Goal: Task Accomplishment & Management: Manage account settings

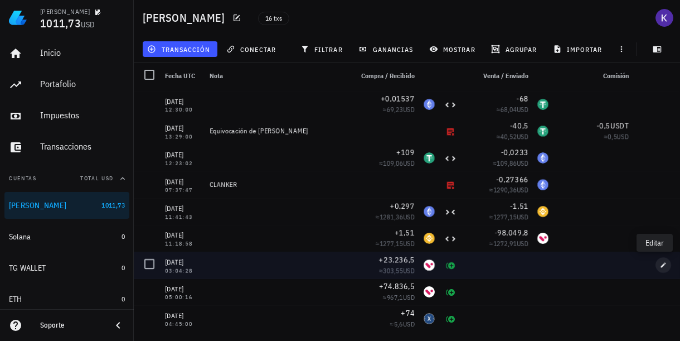
click at [655, 265] on span "button" at bounding box center [663, 264] width 16 height 7
type input "2025-07-02"
type input "03:04:28"
type input "23.236,5"
type input "VELO"
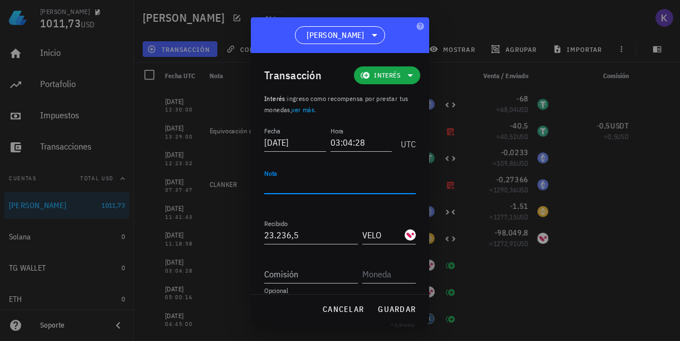
click at [333, 182] on textarea "Nota" at bounding box center [340, 185] width 152 height 18
type textarea "v"
type textarea "VELO FARM"
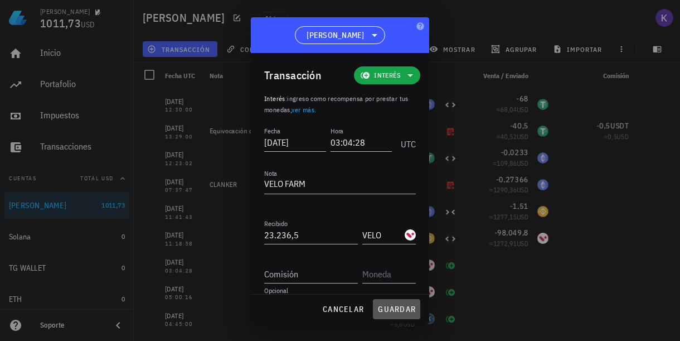
click at [394, 307] on span "guardar" at bounding box center [396, 309] width 38 height 10
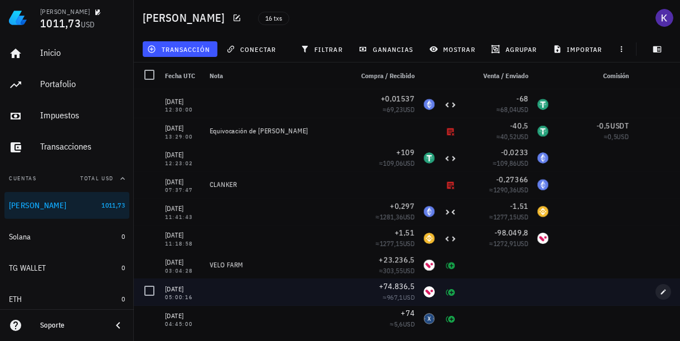
click at [660, 294] on icon "button" at bounding box center [663, 291] width 7 height 7
type input "2025-06-04"
type input "05:00:16"
type input "74.836,5"
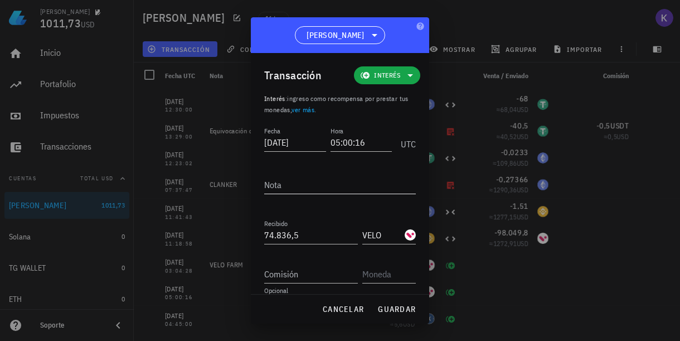
click at [307, 188] on textarea "Nota" at bounding box center [340, 185] width 152 height 18
type textarea "v"
type textarea "VELO FARM"
click at [410, 305] on span "guardar" at bounding box center [396, 309] width 38 height 10
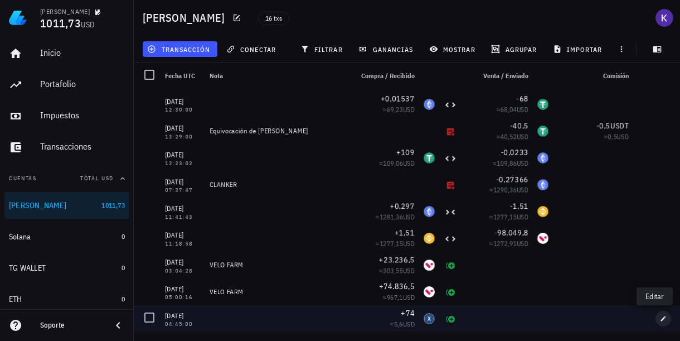
click at [660, 319] on icon "button" at bounding box center [663, 318] width 7 height 7
type input "2025-04-23"
type input "04:45:00"
type input "74"
type input "XDC"
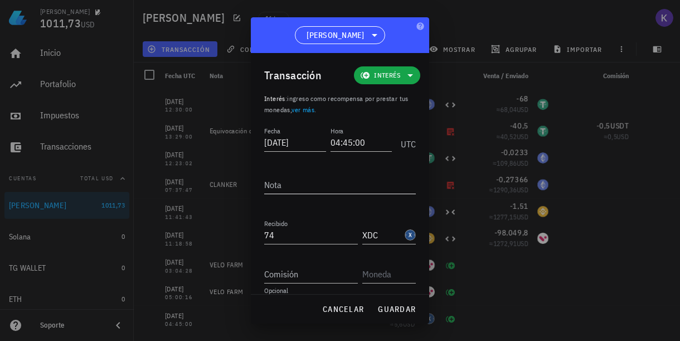
click at [272, 178] on div "Nota" at bounding box center [340, 185] width 152 height 18
type textarea "FATHOM APY SUPLLY"
click at [402, 309] on span "guardar" at bounding box center [396, 309] width 38 height 10
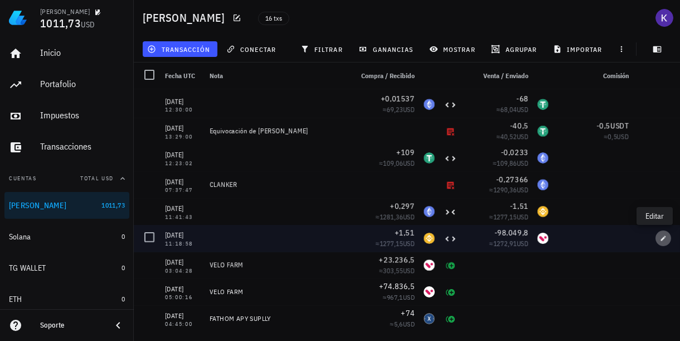
click at [660, 237] on icon "button" at bounding box center [663, 238] width 7 height 7
type input "2025-09-02"
type input "11:18:58"
type input "1,51"
type input "BNB"
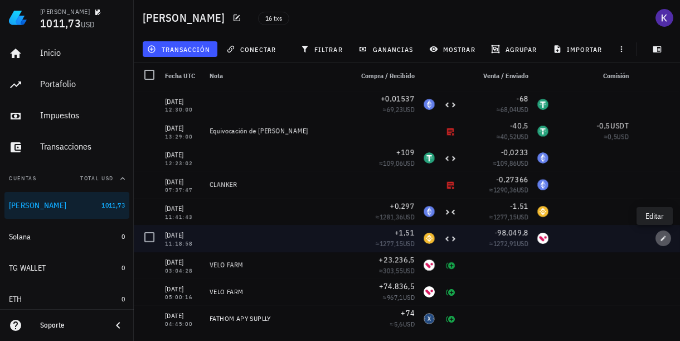
type input "98.049,8"
type input "VELO"
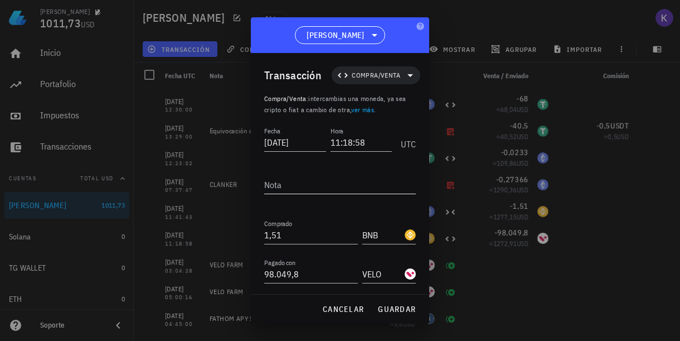
click at [308, 186] on textarea "Nota" at bounding box center [340, 185] width 152 height 18
type textarea "P"
type textarea "PASO A BINANCE"
click at [385, 303] on button "guardar" at bounding box center [396, 309] width 47 height 20
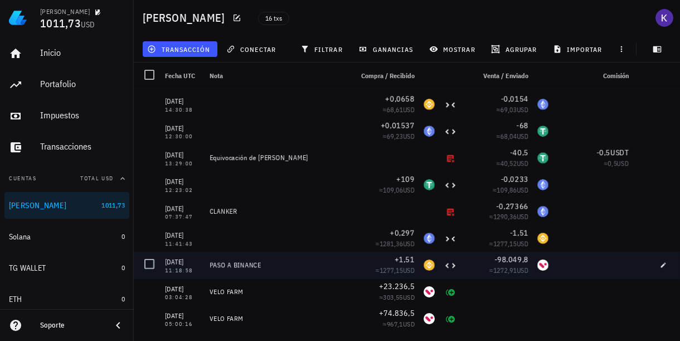
scroll to position [157, 0]
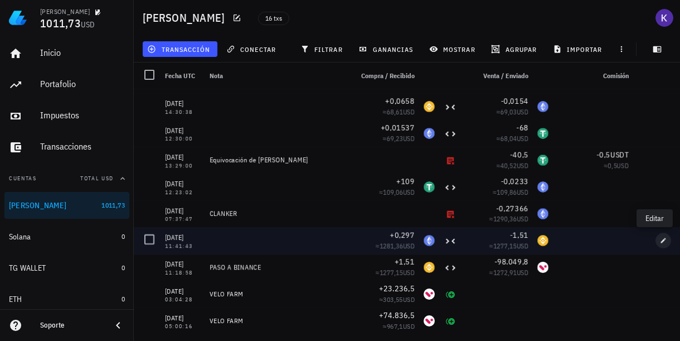
click at [660, 239] on icon "button" at bounding box center [663, 240] width 7 height 7
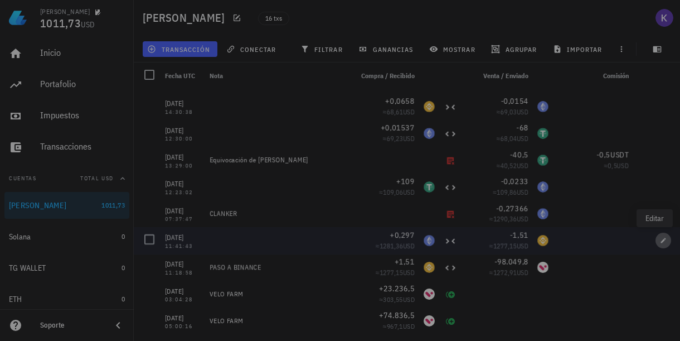
type input "11:41:43"
type input "0,297"
type input "ETH"
type input "1,51"
type input "BNB"
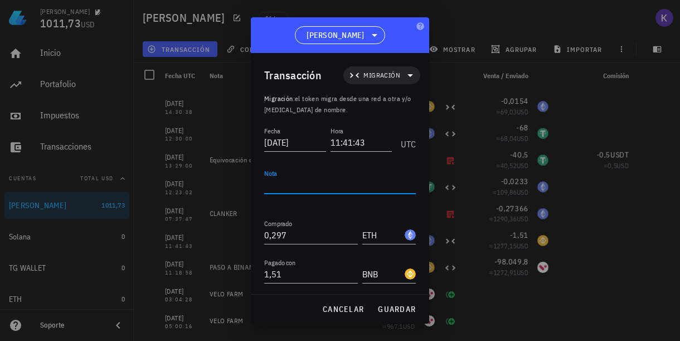
click at [310, 182] on textarea "Nota" at bounding box center [340, 185] width 152 height 18
type textarea "PASO A ETH"
click at [388, 309] on span "guardar" at bounding box center [396, 309] width 38 height 10
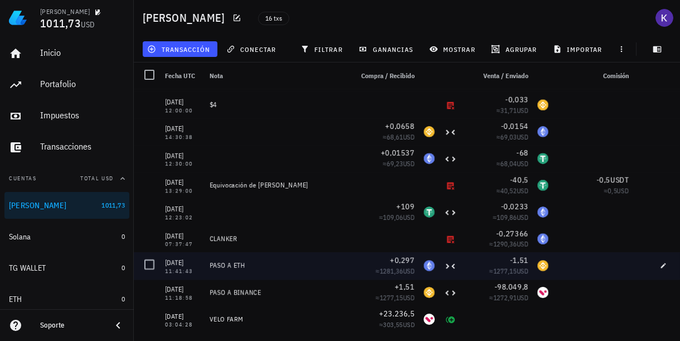
scroll to position [118, 0]
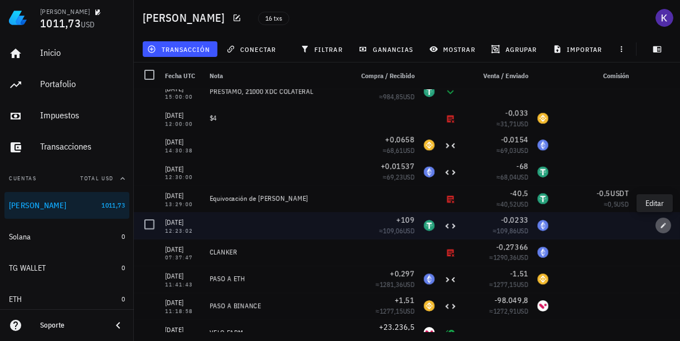
click at [660, 224] on icon "button" at bounding box center [663, 225] width 7 height 7
type input "2025-09-13"
type input "12:23:02"
type input "109"
type input "USDT"
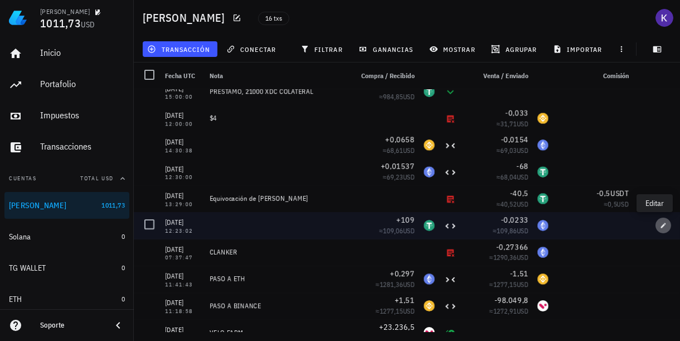
type input "0,0233"
type input "ETH"
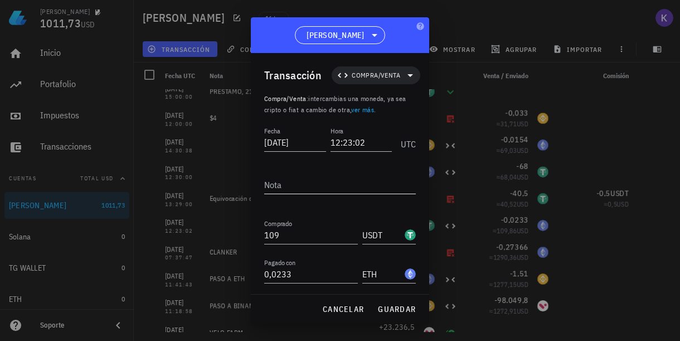
click at [332, 184] on textarea "Nota" at bounding box center [340, 185] width 152 height 18
click at [347, 309] on span "cancelar" at bounding box center [343, 309] width 42 height 10
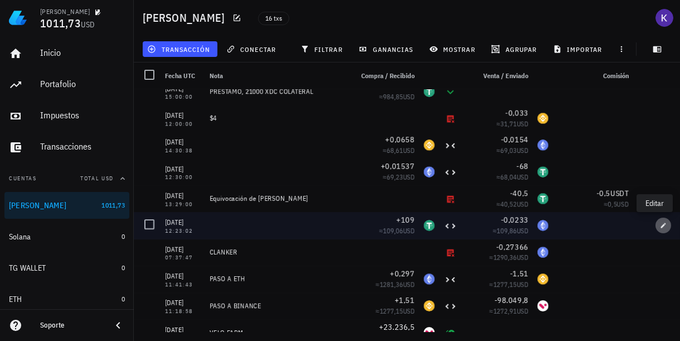
click at [660, 224] on icon "button" at bounding box center [663, 225] width 7 height 7
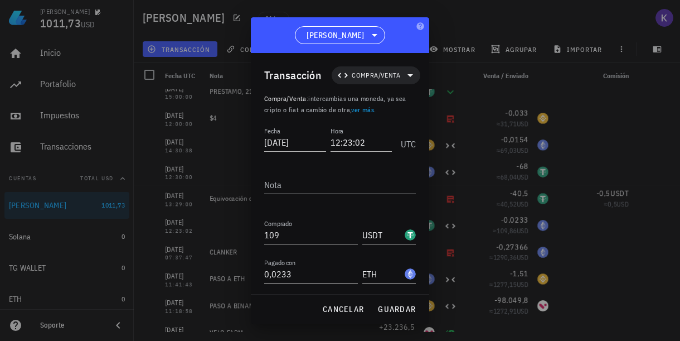
click at [304, 187] on textarea "Nota" at bounding box center [340, 185] width 152 height 18
type textarea "VENTA CLANKER"
click at [385, 317] on button "guardar" at bounding box center [396, 309] width 47 height 20
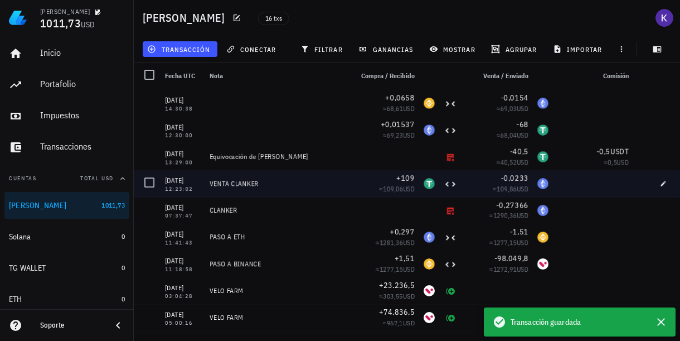
scroll to position [173, 0]
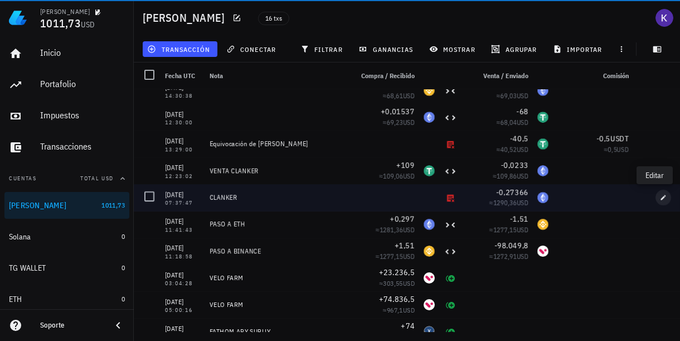
click at [660, 198] on icon "button" at bounding box center [663, 197] width 7 height 7
type input "07:37:47"
type textarea "CLANKER"
type input "0,27366"
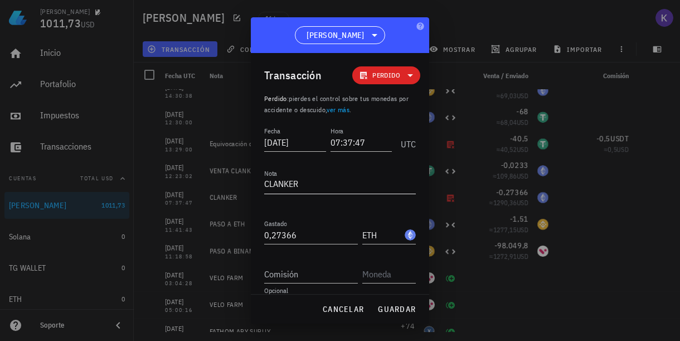
click at [268, 184] on textarea "CLANKER" at bounding box center [340, 185] width 152 height 18
click at [266, 185] on textarea "CLANKER" at bounding box center [340, 185] width 152 height 18
click at [344, 309] on span "cancelar" at bounding box center [343, 309] width 42 height 10
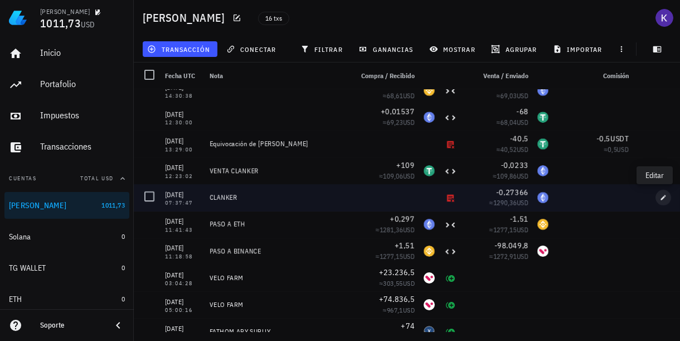
click at [655, 202] on button "button" at bounding box center [663, 197] width 16 height 16
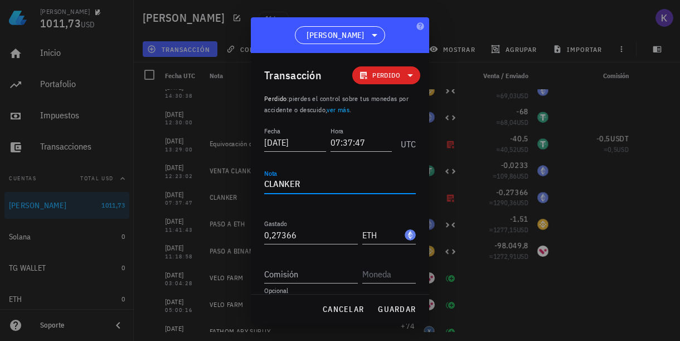
click at [264, 183] on textarea "CLANKER" at bounding box center [340, 185] width 152 height 18
click at [390, 303] on button "guardar" at bounding box center [396, 309] width 47 height 20
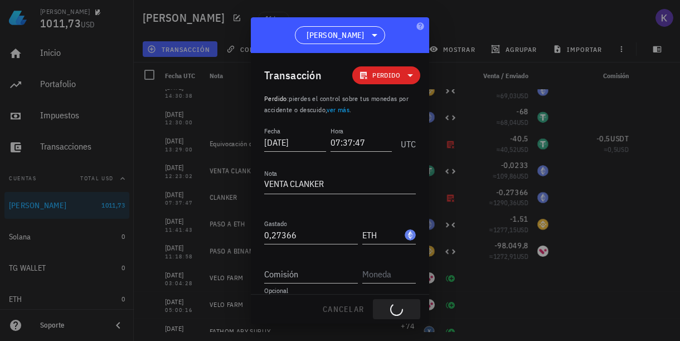
type textarea "CLANKER"
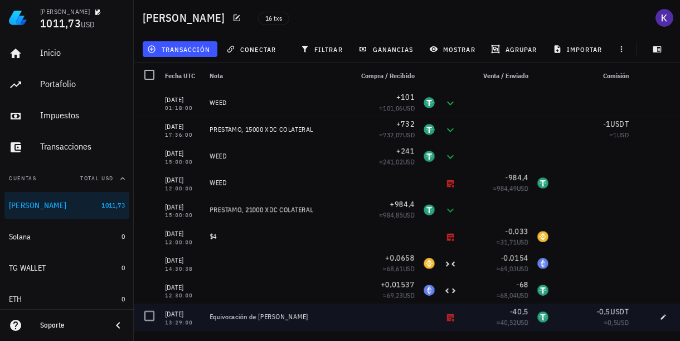
scroll to position [0, 0]
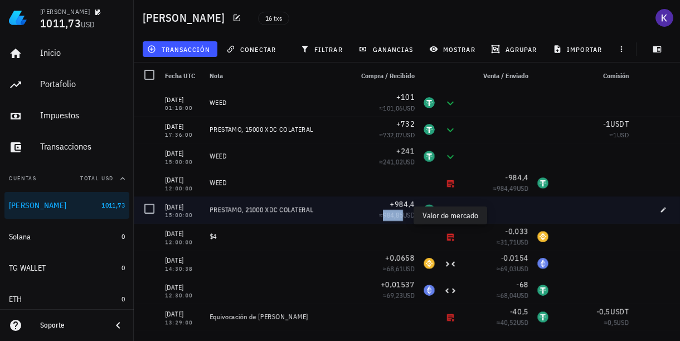
click at [383, 216] on span "984,85" at bounding box center [393, 215] width 20 height 8
